Goal: Task Accomplishment & Management: Complete application form

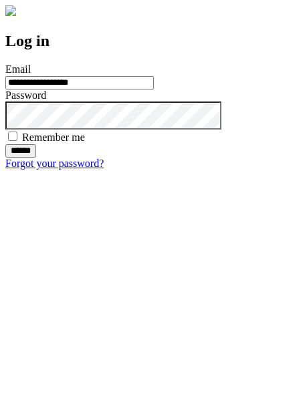
type input "**********"
click at [36, 158] on input "******" at bounding box center [20, 150] width 31 height 13
